Goal: Task Accomplishment & Management: Manage account settings

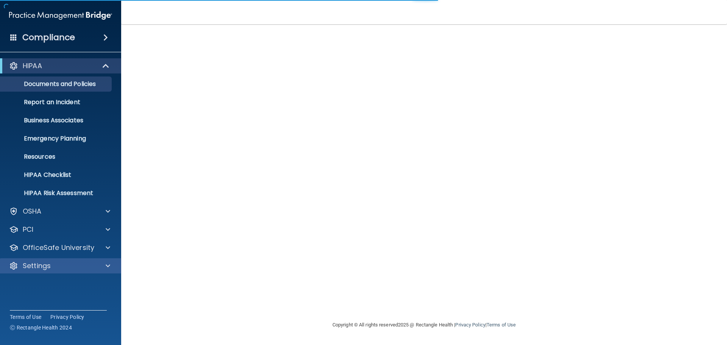
click at [37, 272] on div "Settings" at bounding box center [61, 265] width 122 height 15
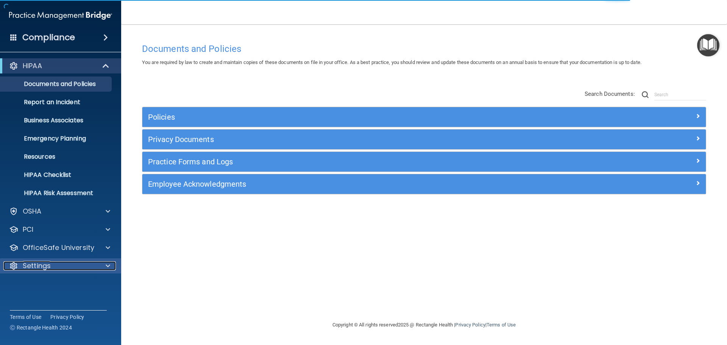
click at [103, 266] on div at bounding box center [106, 265] width 19 height 9
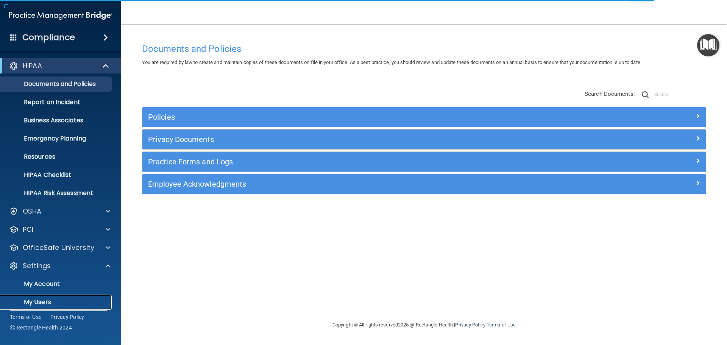
click at [39, 300] on p "My Users" at bounding box center [56, 303] width 103 height 8
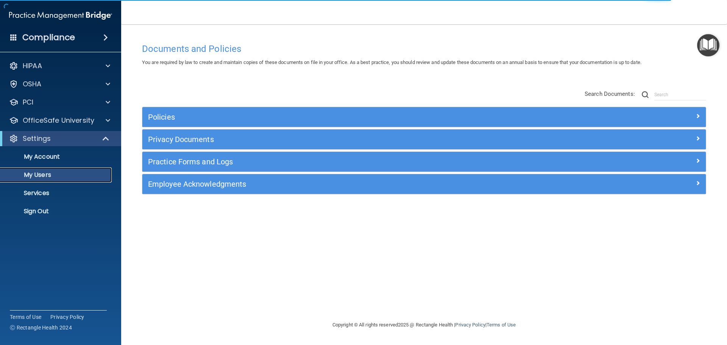
select select "20"
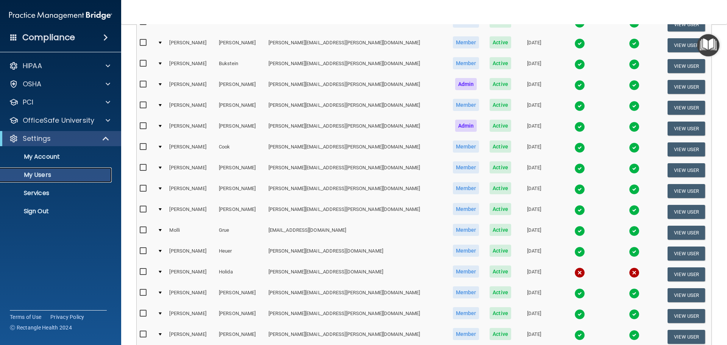
scroll to position [152, 0]
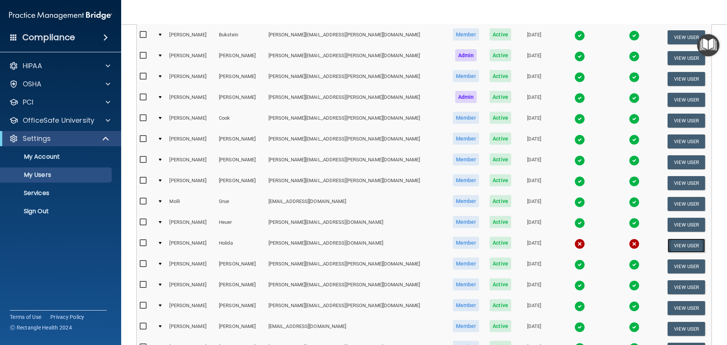
click at [676, 244] on button "View User" at bounding box center [687, 246] width 38 height 14
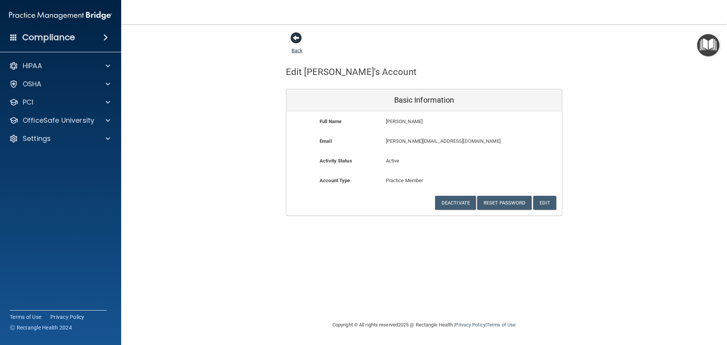
click at [295, 37] on span at bounding box center [296, 37] width 11 height 11
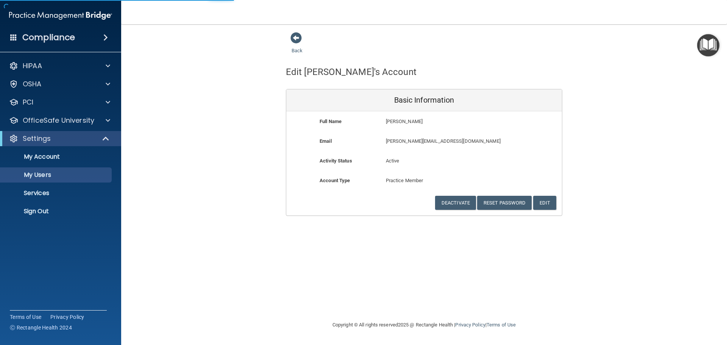
select select "20"
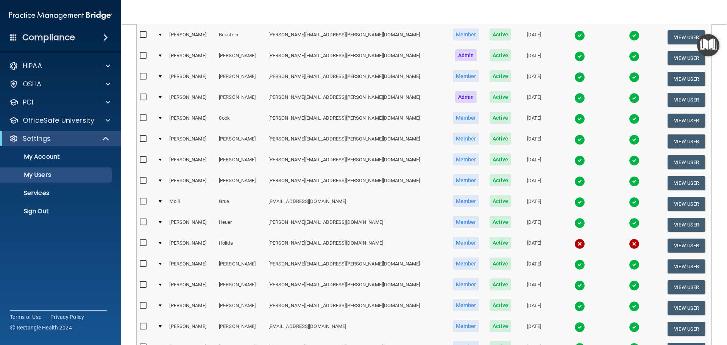
click at [141, 244] on input "checkbox" at bounding box center [144, 243] width 9 height 6
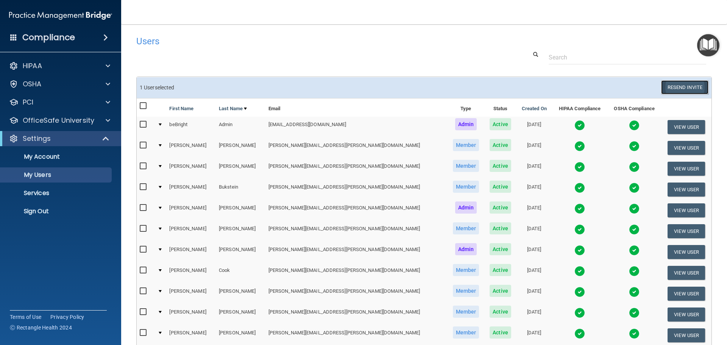
click at [680, 84] on button "Resend Invite" at bounding box center [684, 87] width 47 height 14
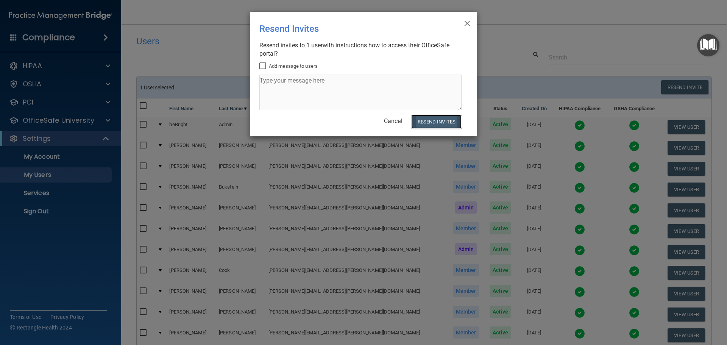
click at [434, 125] on button "Resend Invites" at bounding box center [436, 122] width 50 height 14
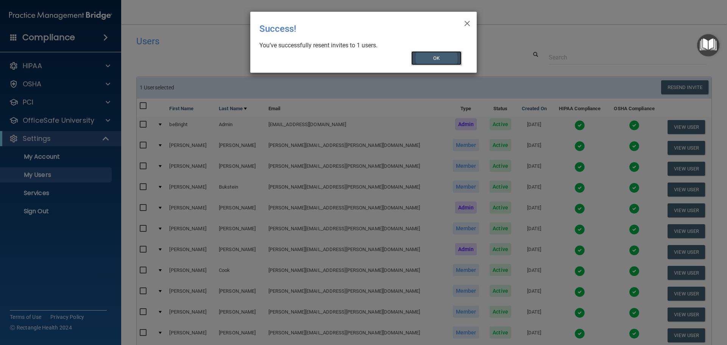
click at [437, 57] on button "OK" at bounding box center [436, 58] width 51 height 14
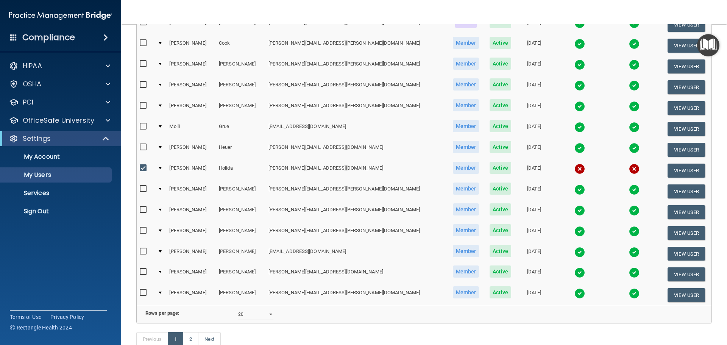
click at [144, 170] on input "checkbox" at bounding box center [144, 168] width 9 height 6
checkbox input "false"
